Goal: Task Accomplishment & Management: Complete application form

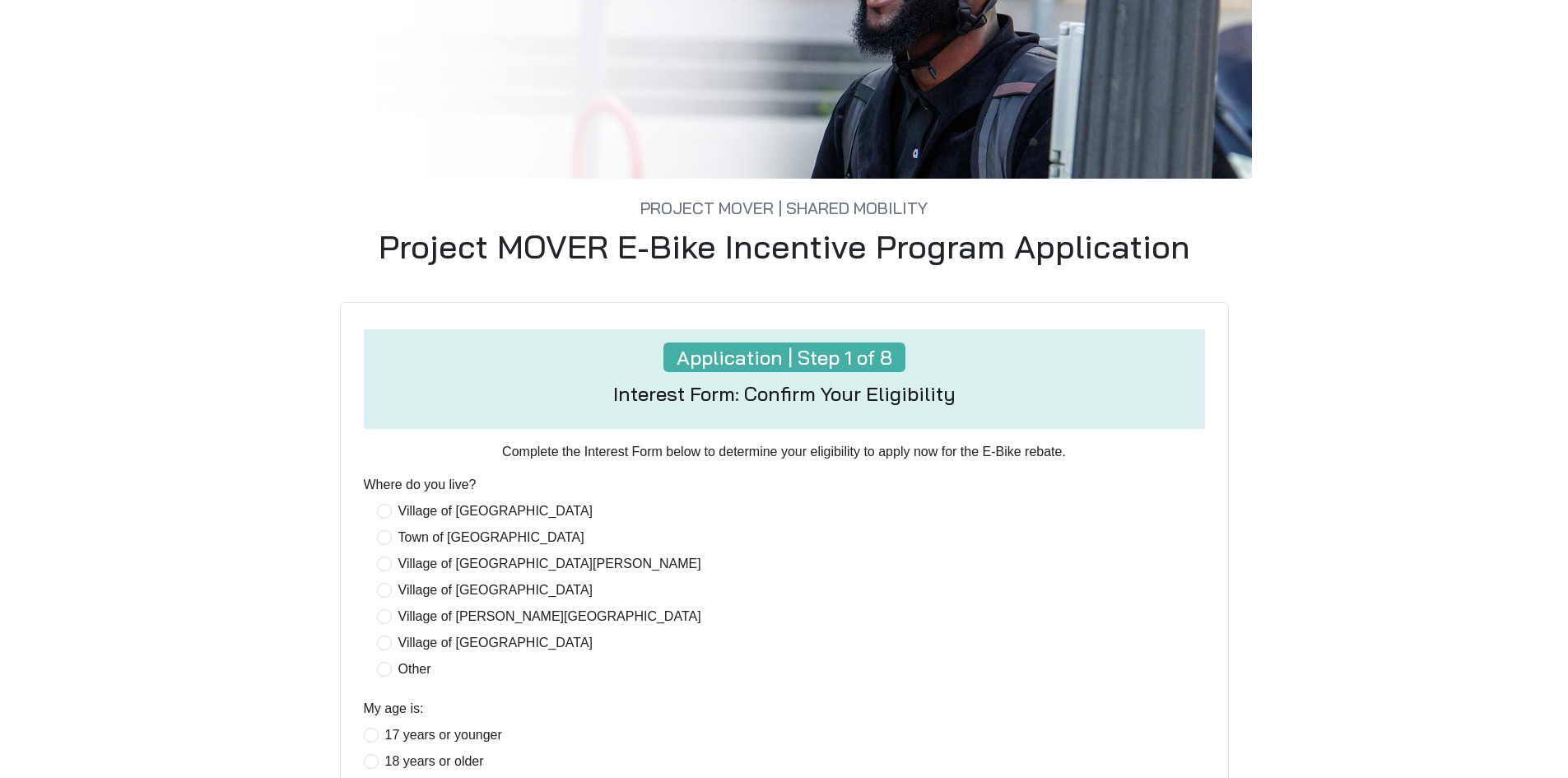
scroll to position [165, 0]
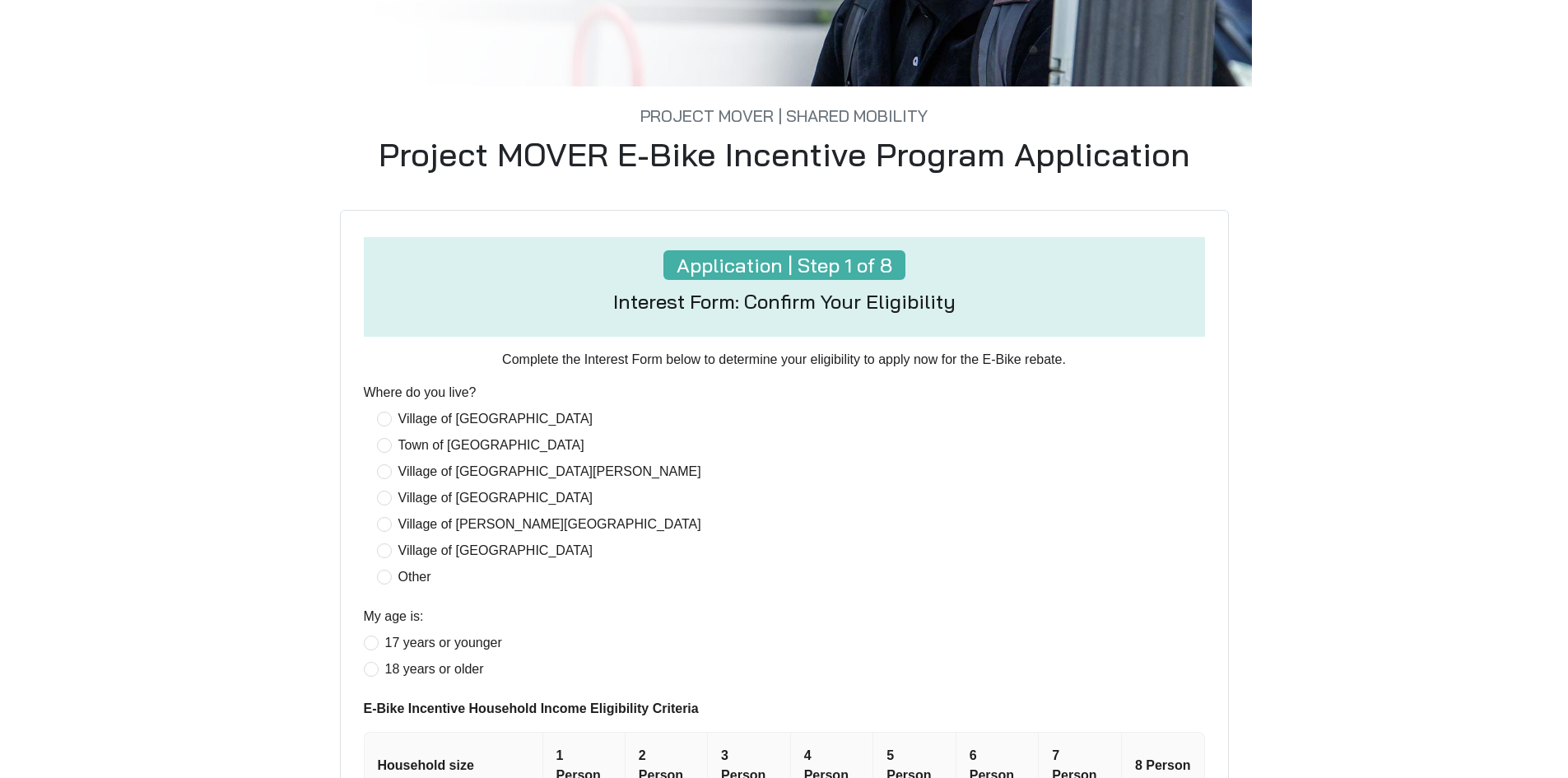
scroll to position [411, 0]
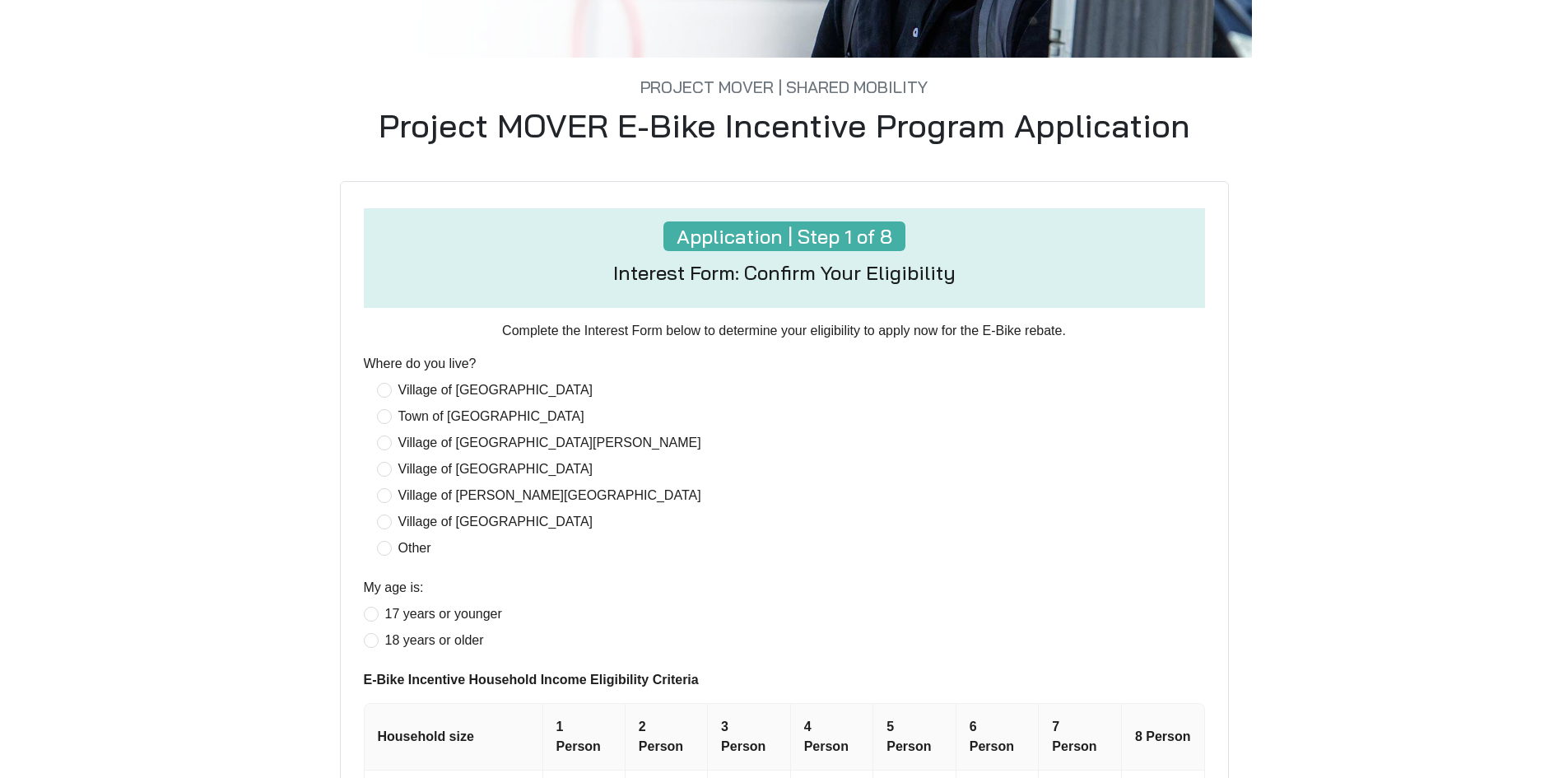
click at [375, 397] on div "Village of Ossining Town of Ossining Village of Croton-on-Hudson Village of Tar…" at bounding box center [784, 469] width 841 height 178
click at [392, 398] on span "Village of [GEOGRAPHIC_DATA]" at bounding box center [495, 390] width 208 height 20
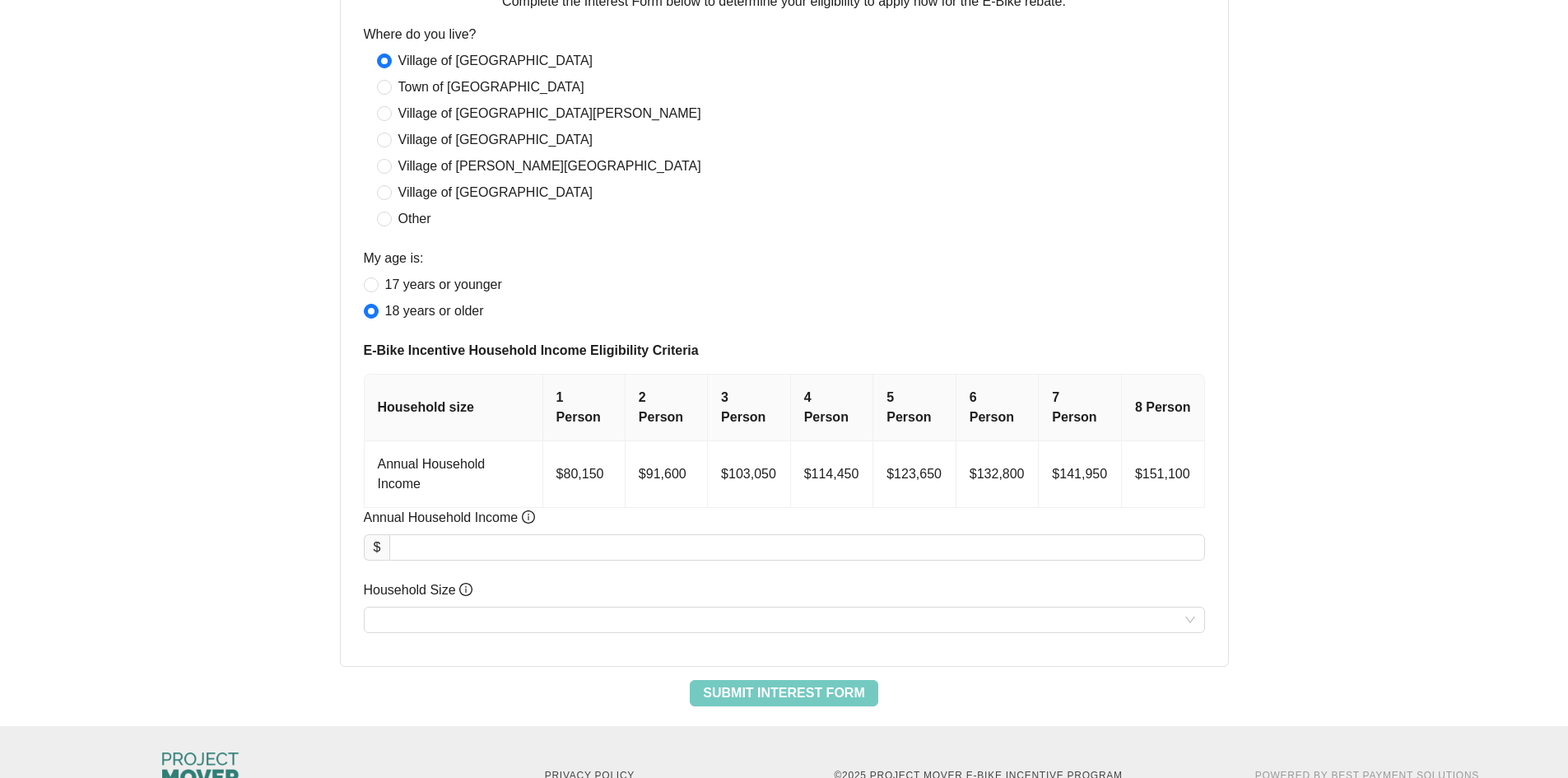
scroll to position [748, 0]
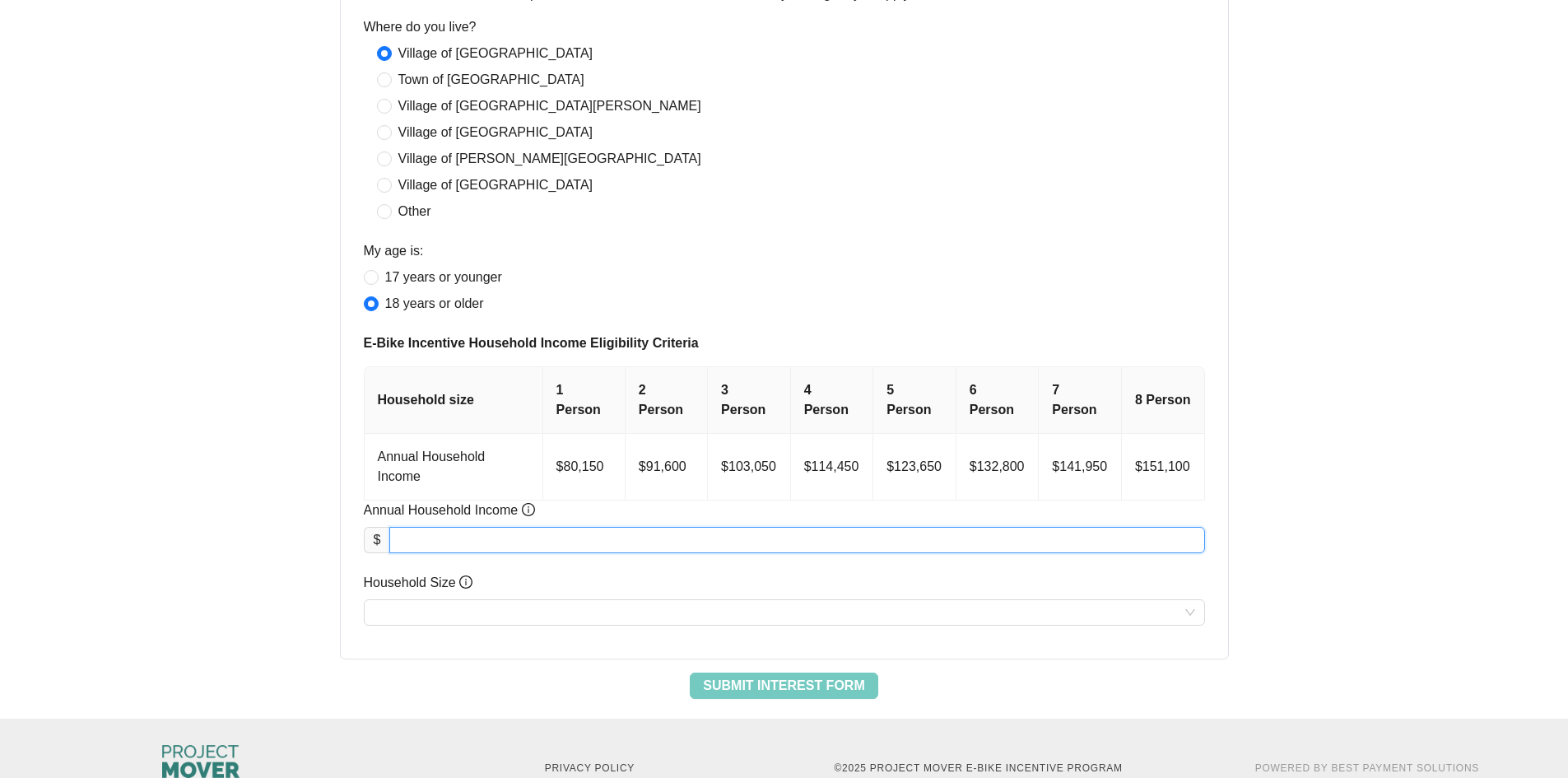
click at [417, 527] on input "Annual Household Income" at bounding box center [797, 539] width 813 height 24
type input "********"
click at [538, 600] on input "Household Size" at bounding box center [784, 611] width 821 height 24
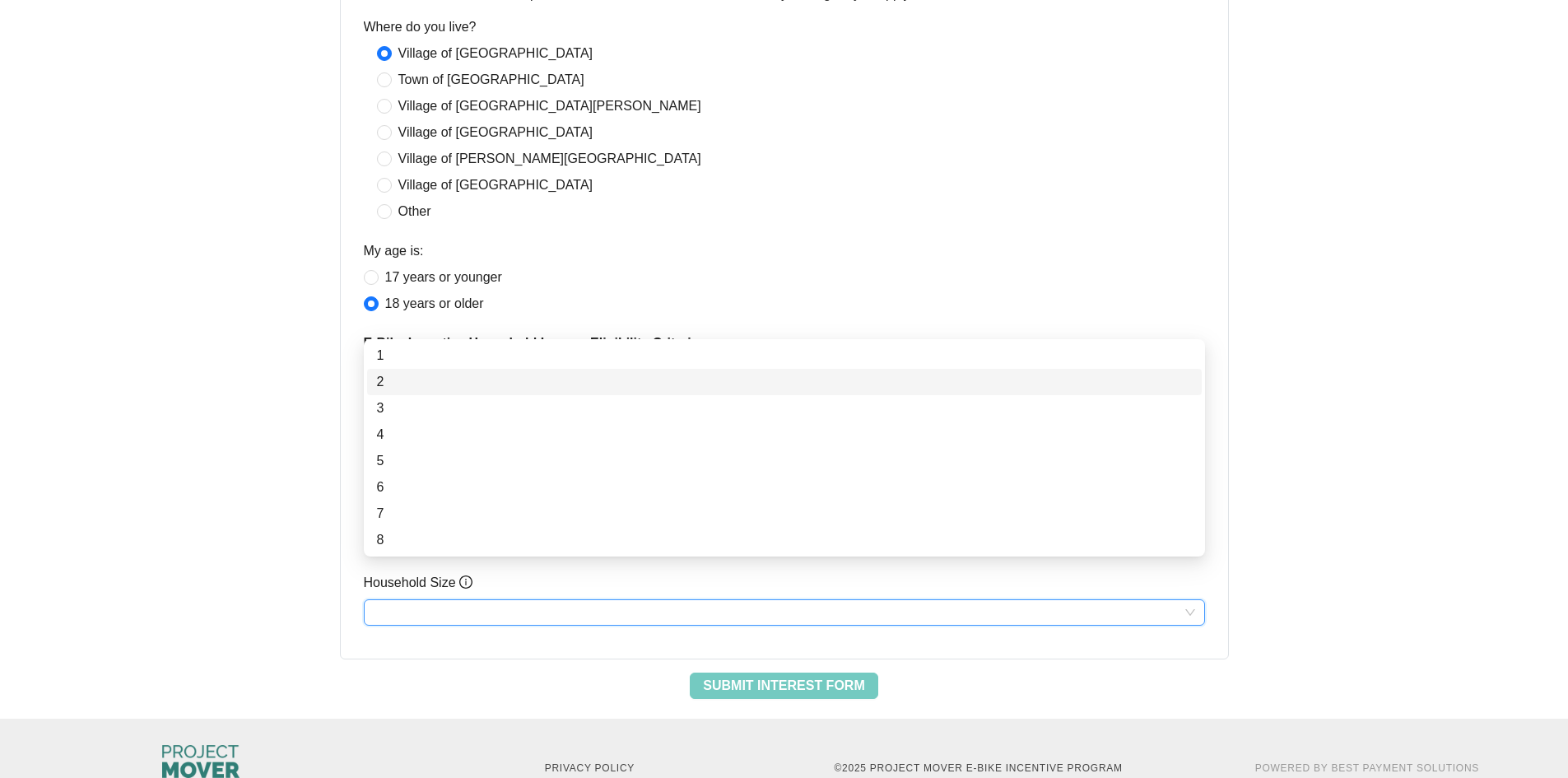
click at [445, 377] on div "2" at bounding box center [784, 382] width 815 height 20
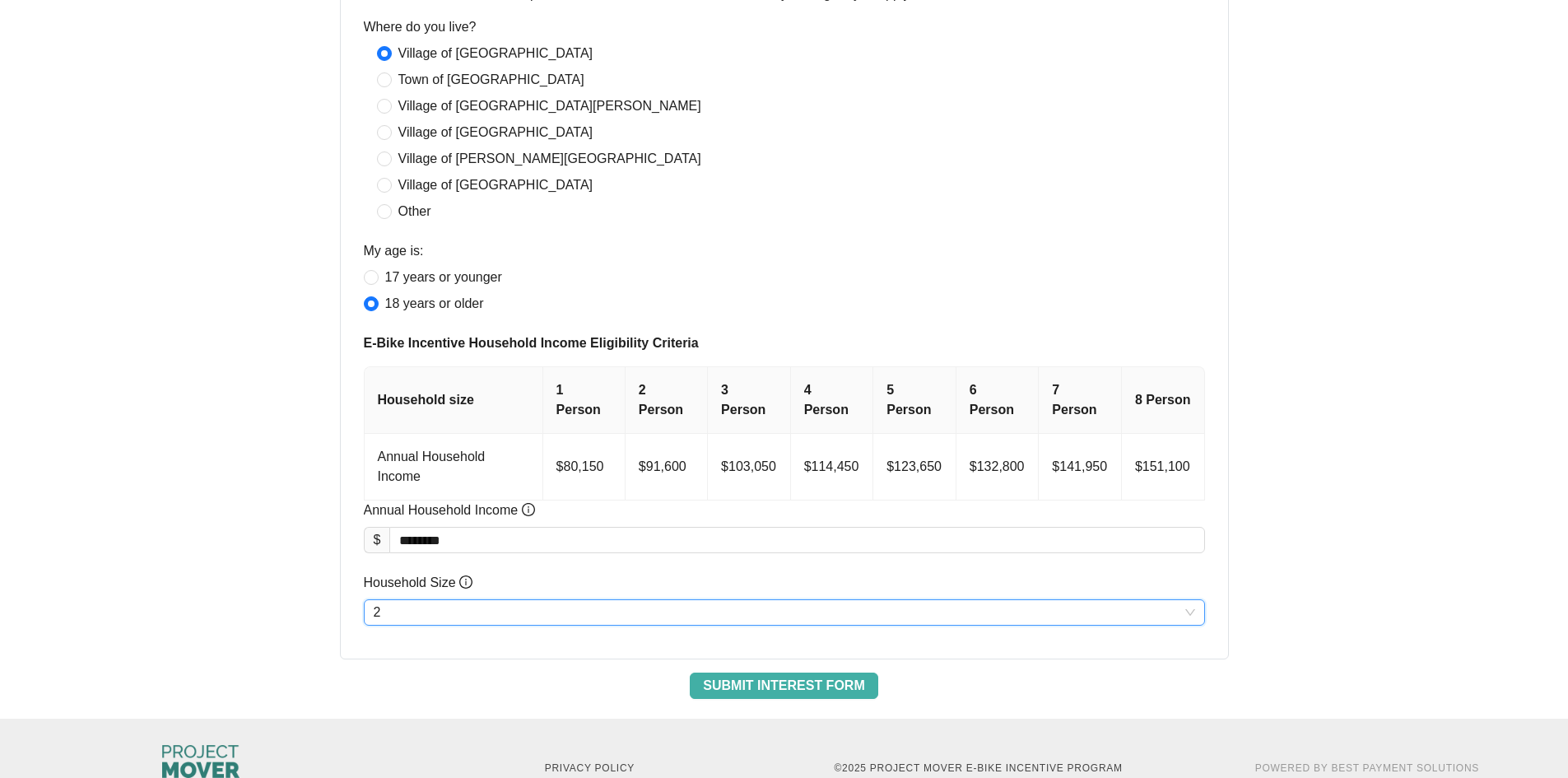
click at [784, 675] on span "Submit Interest Form" at bounding box center [783, 685] width 161 height 20
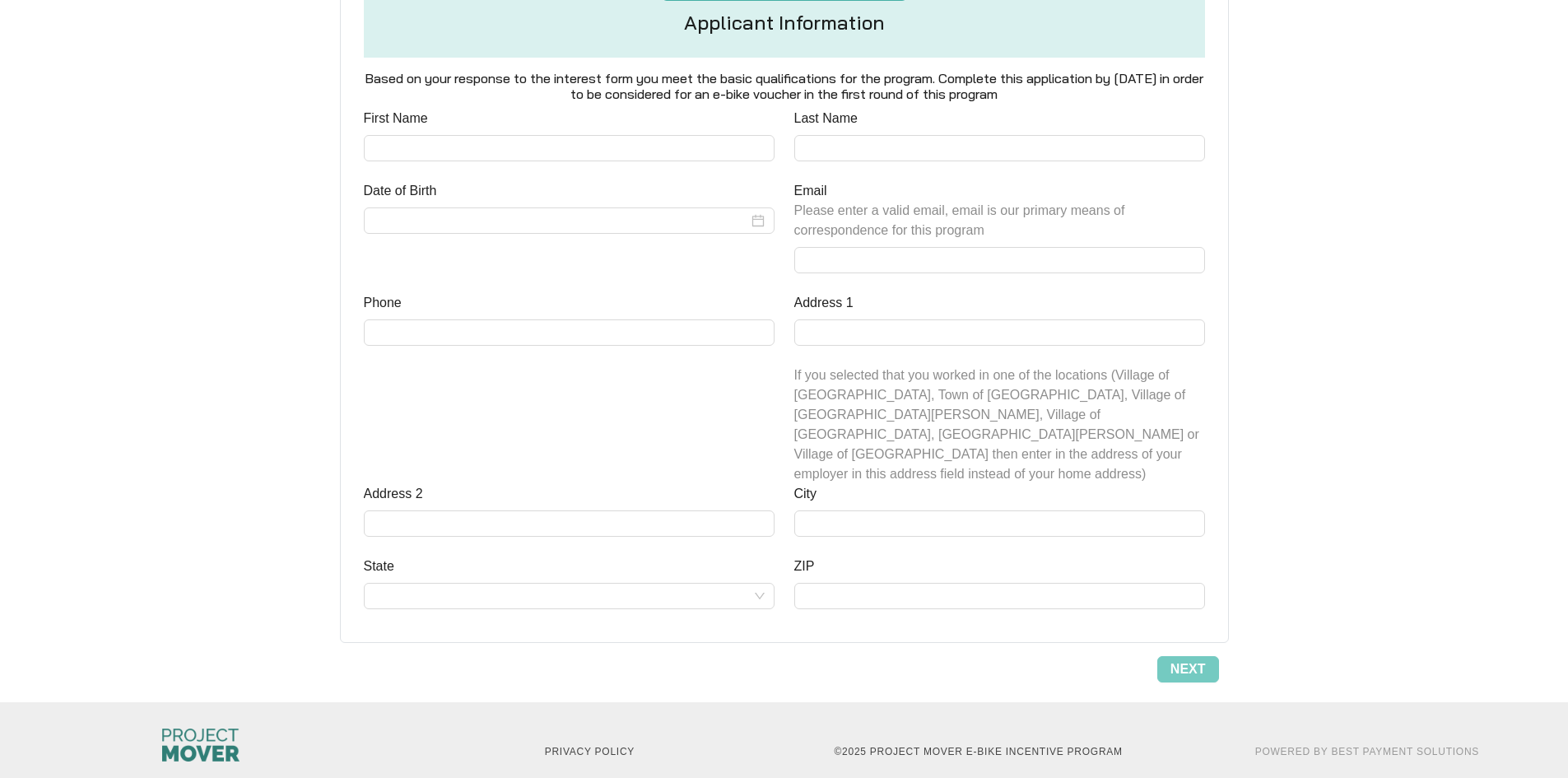
scroll to position [708, 0]
click at [1182, 655] on span "Next" at bounding box center [1187, 665] width 35 height 20
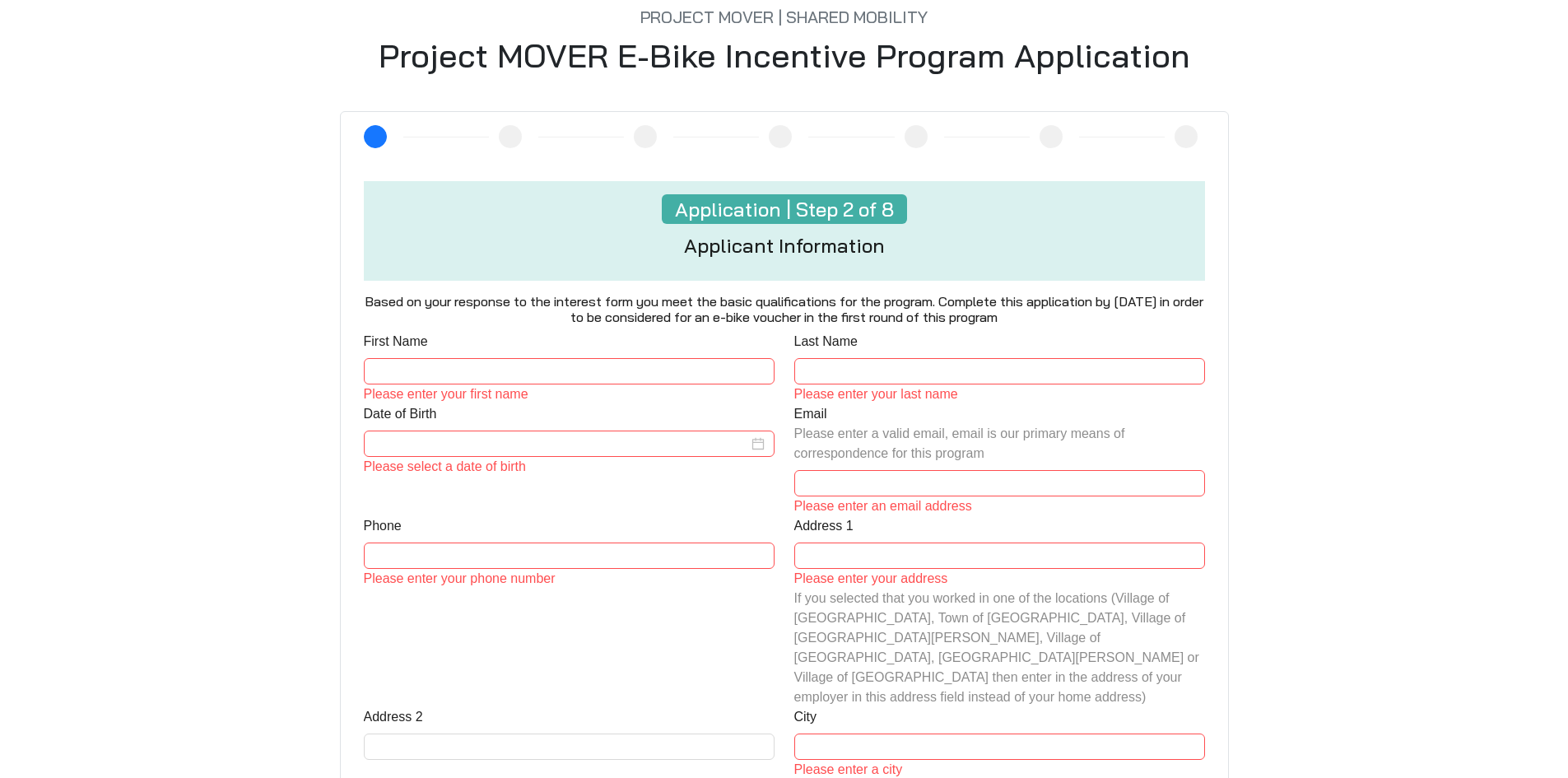
scroll to position [464, 0]
